Goal: Task Accomplishment & Management: Manage account settings

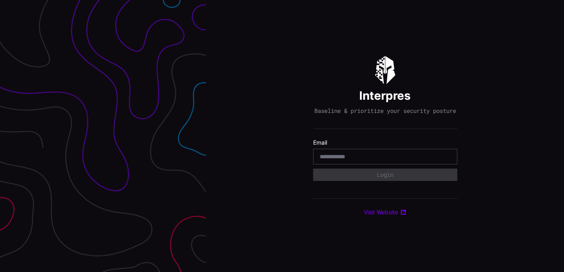
click at [345, 160] on input "email" at bounding box center [385, 156] width 131 height 7
type input "**********"
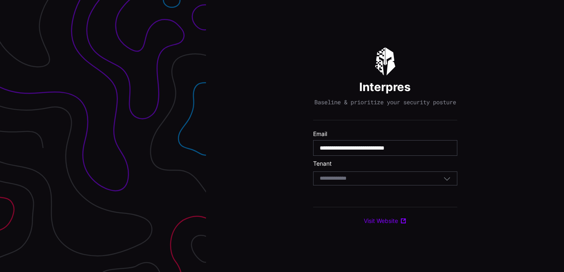
click at [361, 180] on input at bounding box center [341, 178] width 42 height 7
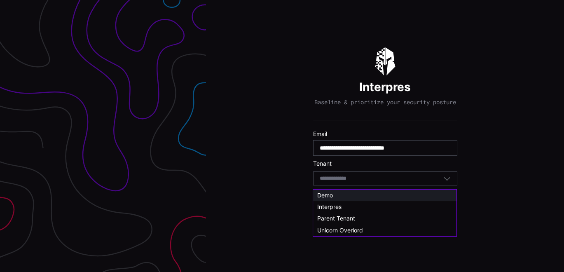
click at [339, 193] on div "Demo" at bounding box center [384, 195] width 135 height 7
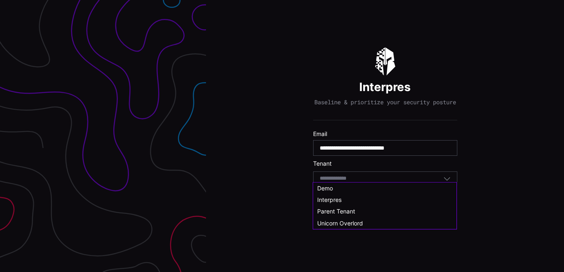
click at [354, 182] on input at bounding box center [337, 178] width 35 height 7
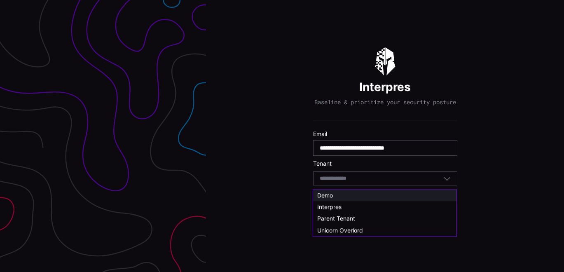
click at [320, 194] on span "Demo" at bounding box center [325, 195] width 16 height 7
